Goal: Browse casually

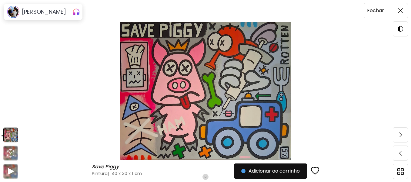
click at [402, 12] on img at bounding box center [400, 10] width 5 height 5
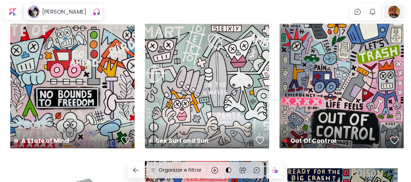
click at [395, 13] on div at bounding box center [394, 12] width 19 height 14
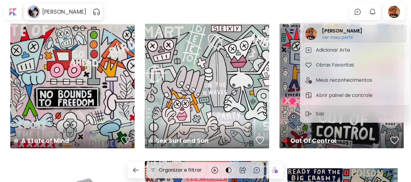
click at [344, 33] on h2 "[PERSON_NAME]" at bounding box center [342, 30] width 40 height 7
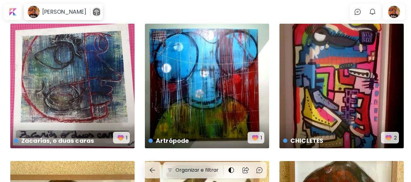
click at [93, 12] on img "button" at bounding box center [97, 12] width 8 height 10
click at [95, 12] on img "button" at bounding box center [97, 11] width 7 height 7
click at [11, 16] on div at bounding box center [12, 12] width 15 height 14
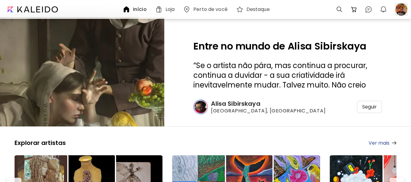
click at [402, 10] on div at bounding box center [401, 9] width 13 height 13
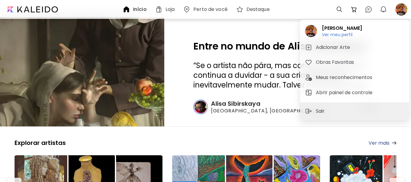
click at [343, 113] on div "Sair" at bounding box center [354, 111] width 109 height 18
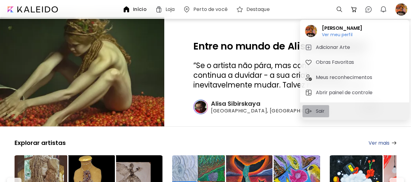
click at [314, 111] on span "Sair" at bounding box center [316, 110] width 22 height 7
